Goal: Task Accomplishment & Management: Manage account settings

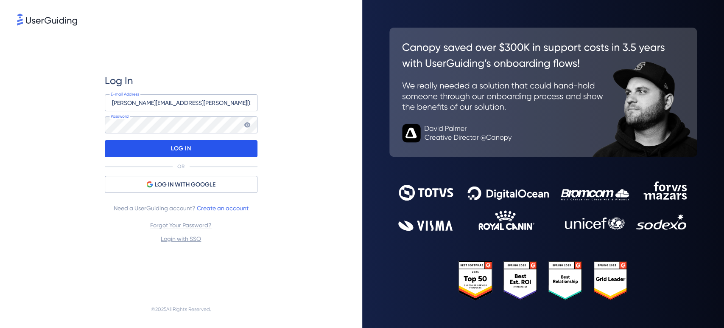
click at [208, 152] on div "LOG IN" at bounding box center [181, 148] width 153 height 17
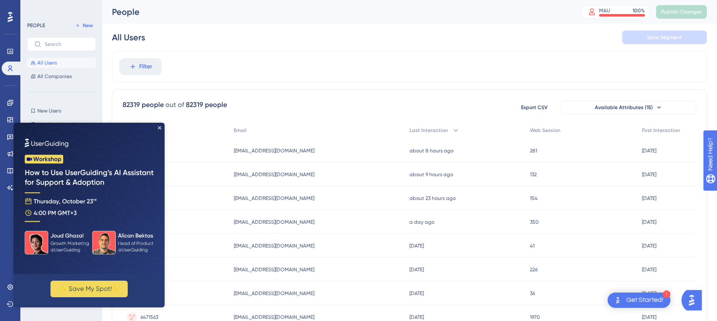
click at [160, 125] on img at bounding box center [89, 198] width 151 height 151
click at [161, 129] on icon "Close Preview" at bounding box center [159, 127] width 3 height 3
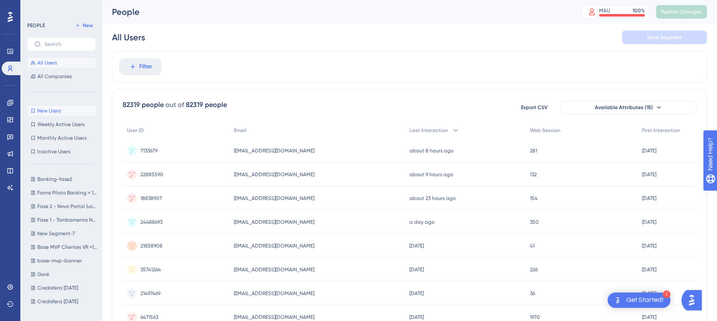
click at [58, 108] on span "New Users" at bounding box center [49, 110] width 24 height 7
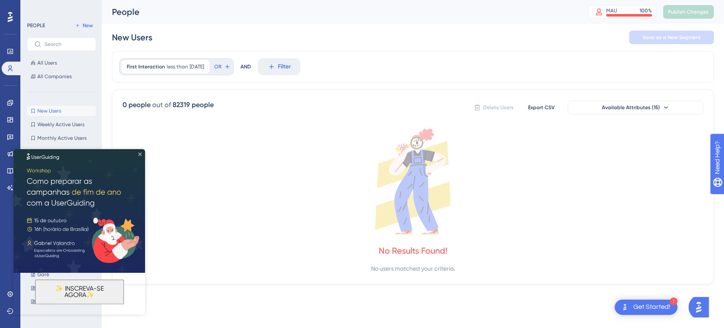
click at [140, 153] on icon "Close Preview" at bounding box center [139, 153] width 3 height 3
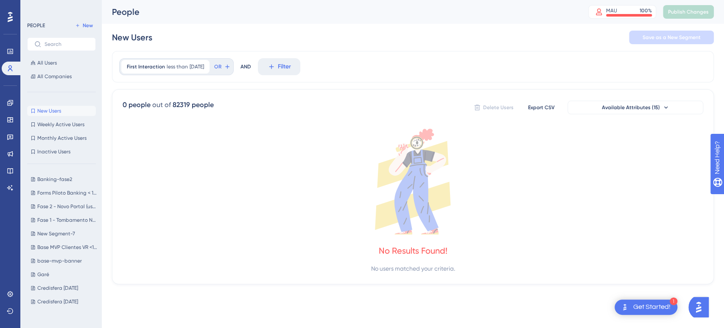
click at [10, 12] on icon at bounding box center [10, 17] width 5 height 10
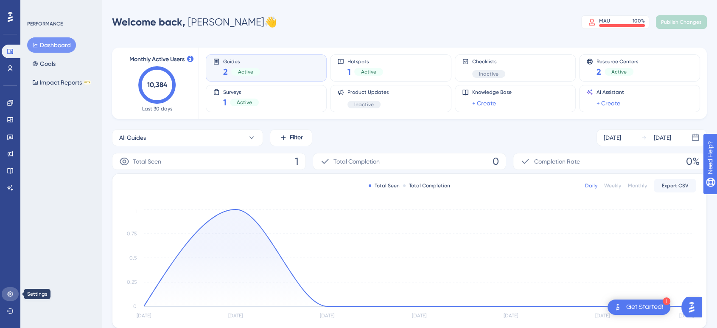
click at [10, 293] on icon at bounding box center [10, 294] width 6 height 6
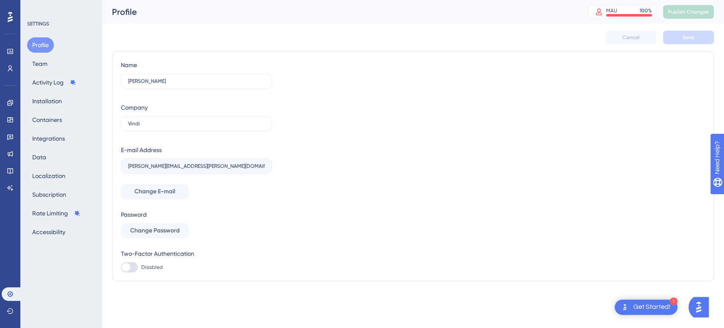
click at [54, 65] on div "Profile Team Activity Log Installation Containers Integrations Data Localizatio…" at bounding box center [61, 138] width 69 height 202
click at [43, 63] on button "Team" at bounding box center [39, 63] width 25 height 15
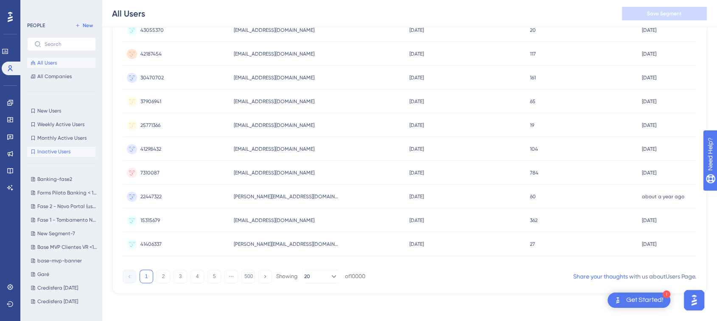
click at [59, 156] on button "Inactive Users Inactive Users" at bounding box center [61, 151] width 69 height 10
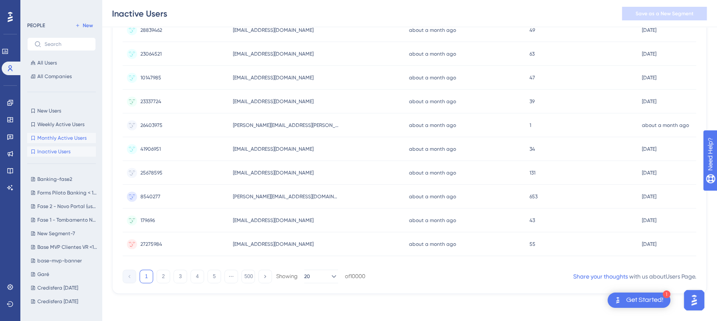
click at [62, 138] on span "Monthly Active Users" at bounding box center [61, 138] width 49 height 7
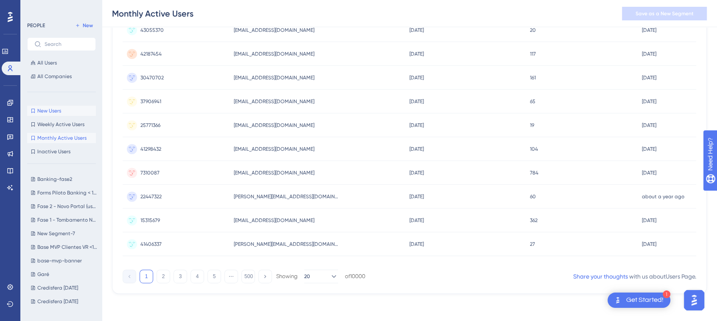
click at [65, 110] on button "New Users New Users" at bounding box center [61, 111] width 69 height 10
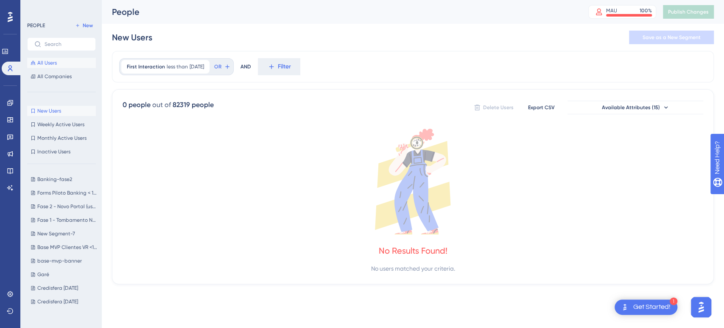
click at [50, 65] on span "All Users" at bounding box center [47, 62] width 20 height 7
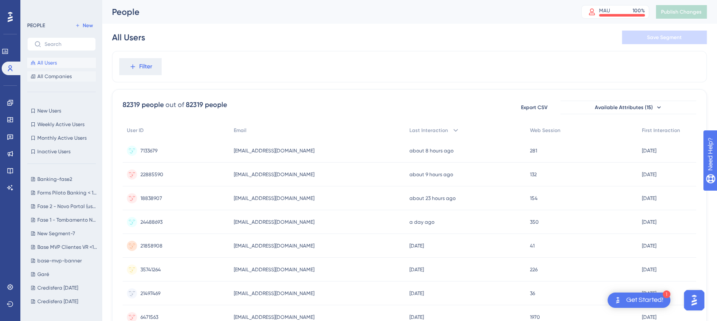
click at [57, 76] on span "All Companies" at bounding box center [54, 76] width 34 height 7
